Goal: Find specific page/section: Find specific page/section

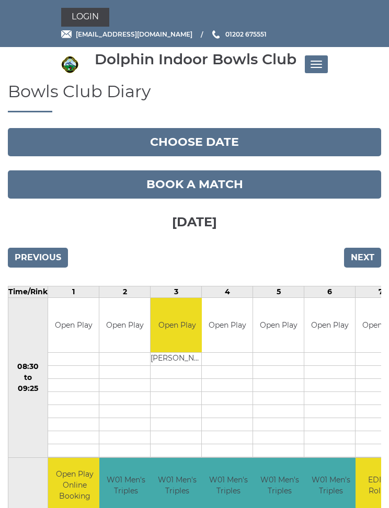
click at [315, 61] on span "Toggle navigation" at bounding box center [313, 61] width 6 height 1
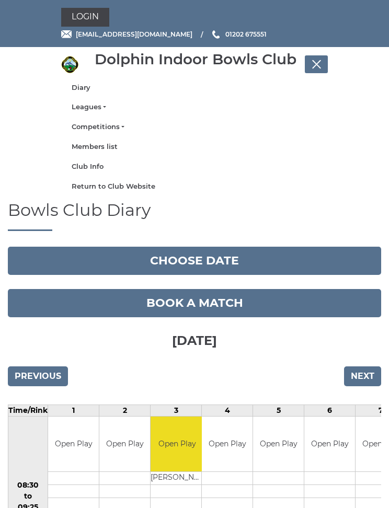
click at [94, 103] on link "Leagues" at bounding box center [195, 106] width 246 height 9
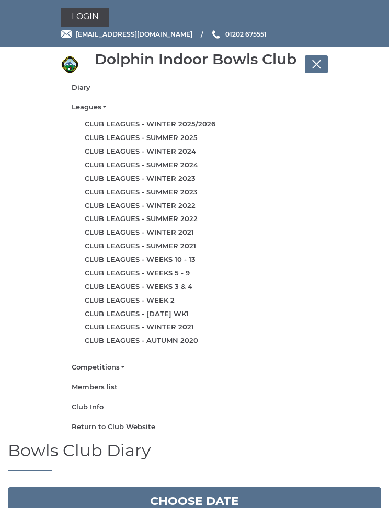
click at [183, 152] on link "Club leagues - Winter 2024" at bounding box center [194, 152] width 245 height 14
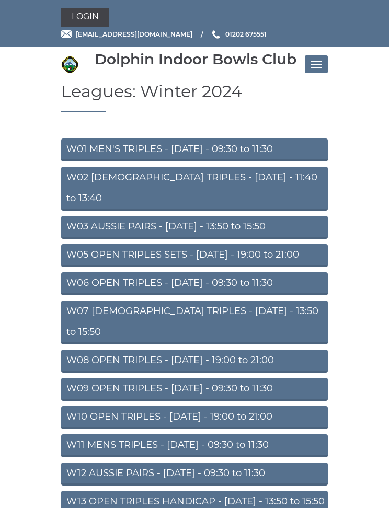
click at [242, 181] on link "W02 LADIES TRIPLES - Monday - 11:40 to 13:40" at bounding box center [194, 189] width 266 height 44
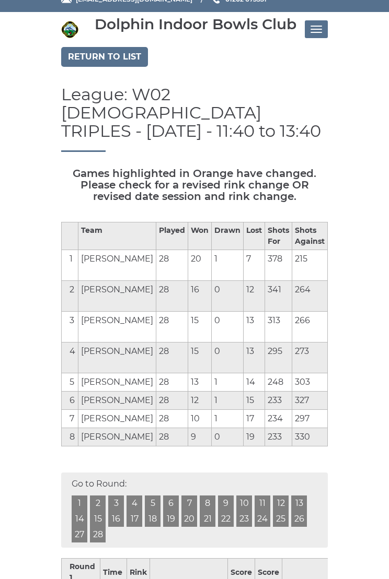
click at [316, 30] on button "Toggle navigation" at bounding box center [316, 29] width 23 height 18
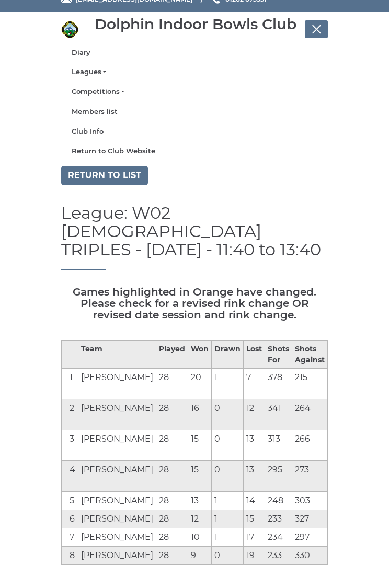
click at [95, 75] on link "Leagues" at bounding box center [195, 71] width 246 height 9
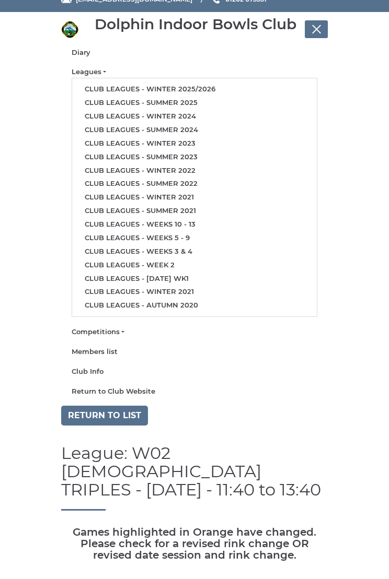
click at [197, 92] on link "Club leagues - Winter 2025/2026" at bounding box center [194, 90] width 245 height 14
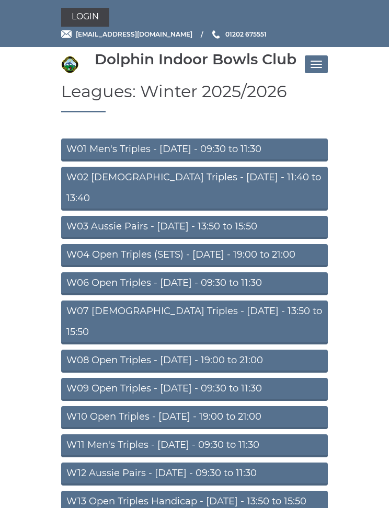
click at [134, 179] on link "W02 [DEMOGRAPHIC_DATA] Triples - [DATE] - 11:40 to 13:40" at bounding box center [194, 189] width 266 height 44
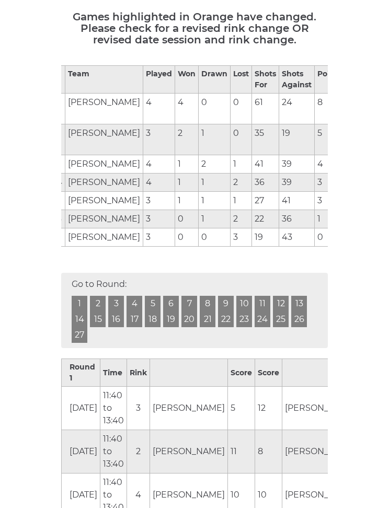
scroll to position [191, 0]
